Goal: Transaction & Acquisition: Obtain resource

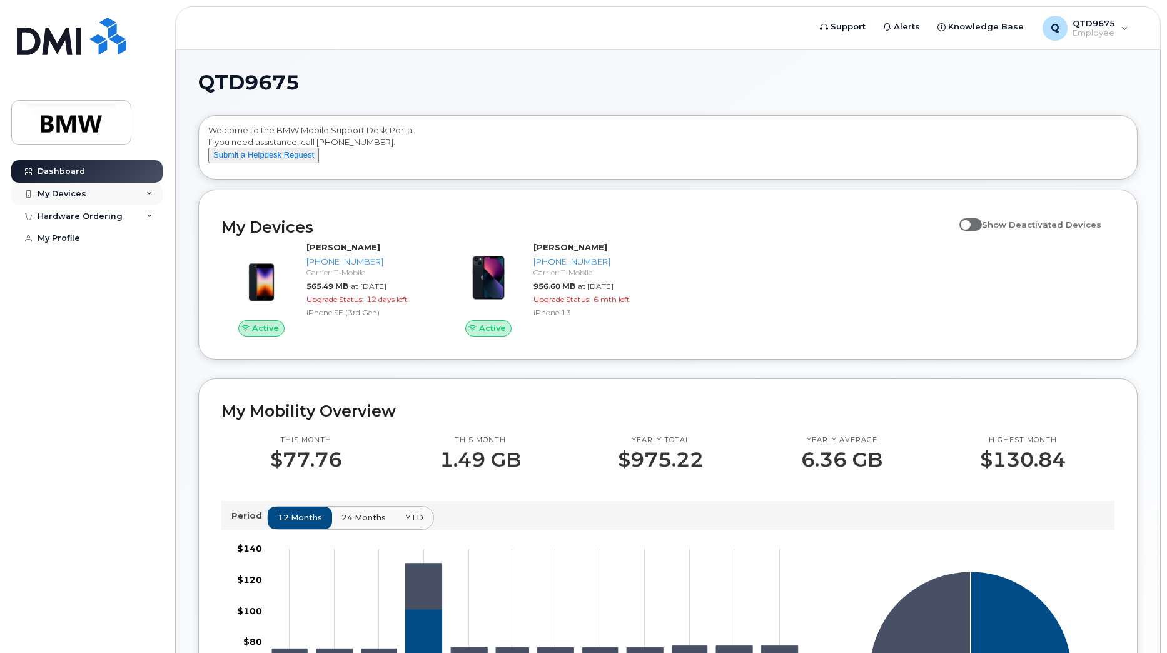
click at [93, 193] on div "My Devices" at bounding box center [86, 194] width 151 height 23
click at [102, 195] on div "My Devices" at bounding box center [86, 194] width 151 height 23
click at [99, 225] on div "Hardware Ordering" at bounding box center [86, 216] width 151 height 23
drag, startPoint x: 99, startPoint y: 225, endPoint x: 67, endPoint y: 231, distance: 32.5
click at [68, 240] on div "New Order" at bounding box center [67, 238] width 48 height 11
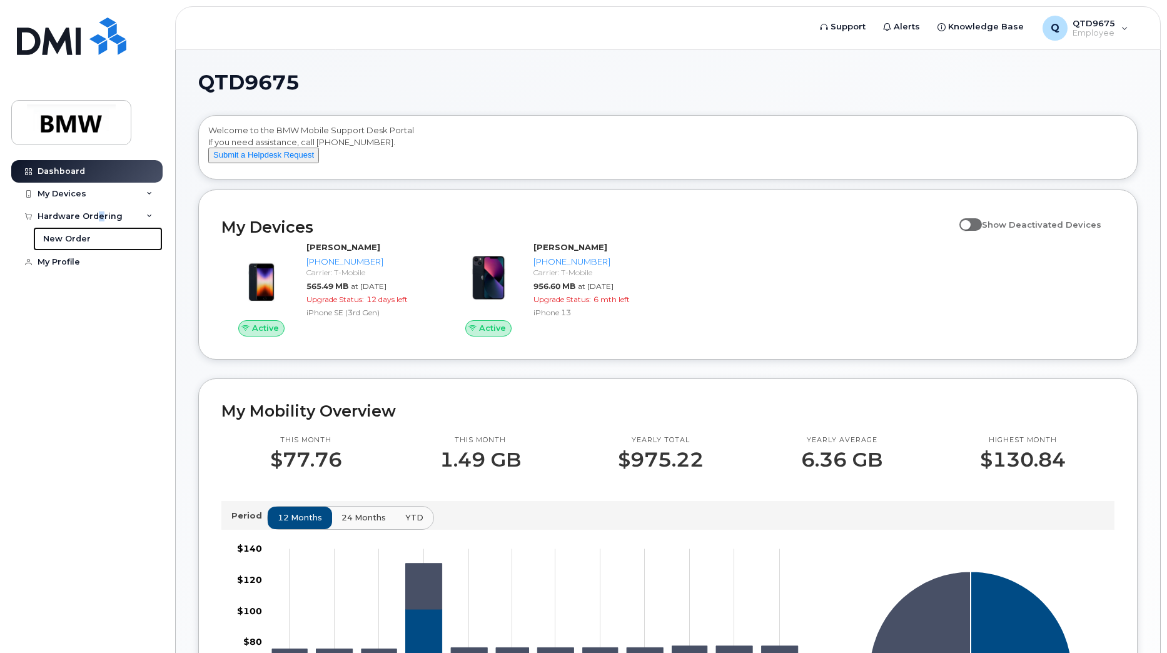
click at [68, 233] on link "New Order" at bounding box center [97, 239] width 129 height 24
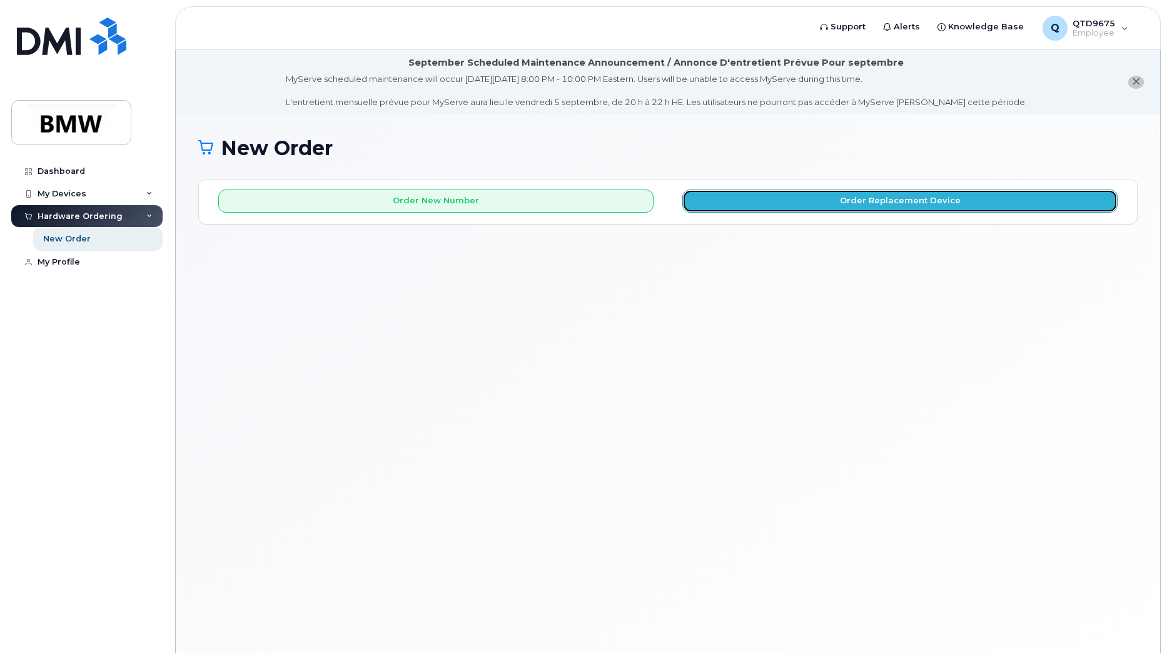
click at [876, 203] on button "Order Replacement Device" at bounding box center [899, 200] width 435 height 23
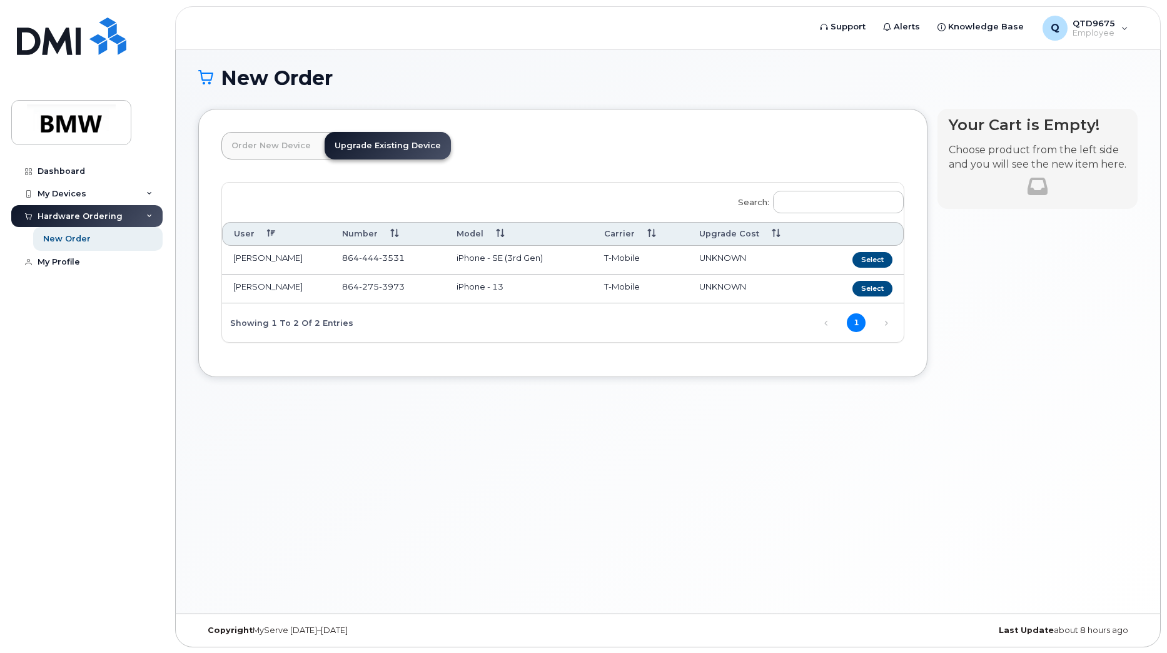
scroll to position [71, 0]
click at [871, 291] on button "Select" at bounding box center [872, 288] width 40 height 16
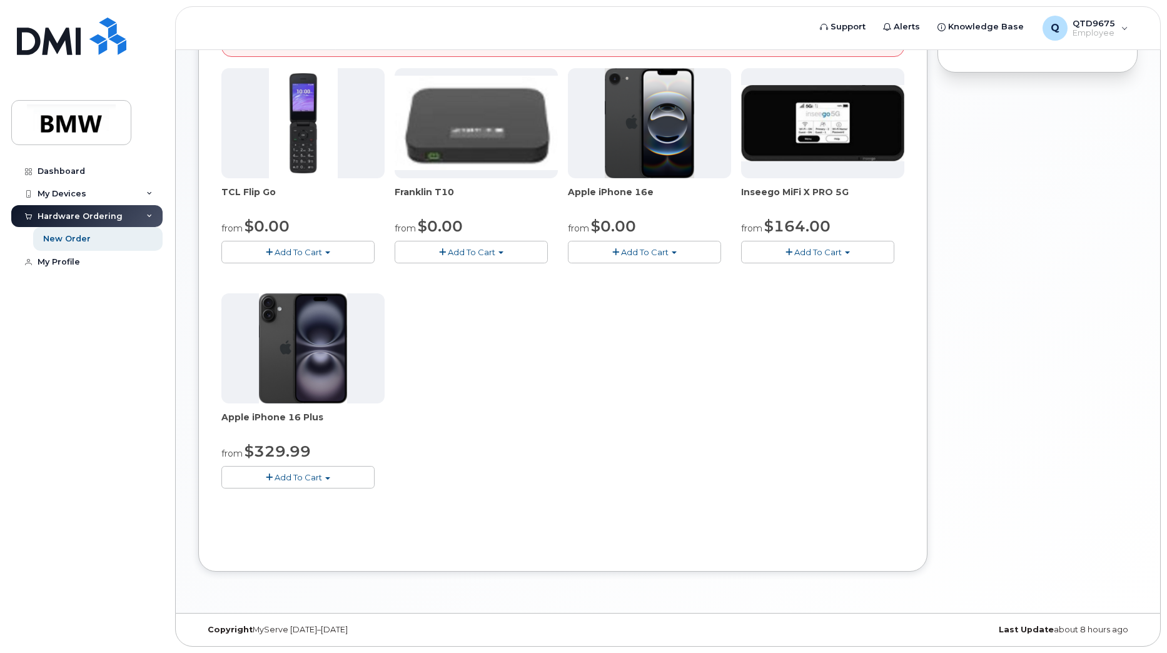
scroll to position [0, 0]
